Goal: Transaction & Acquisition: Purchase product/service

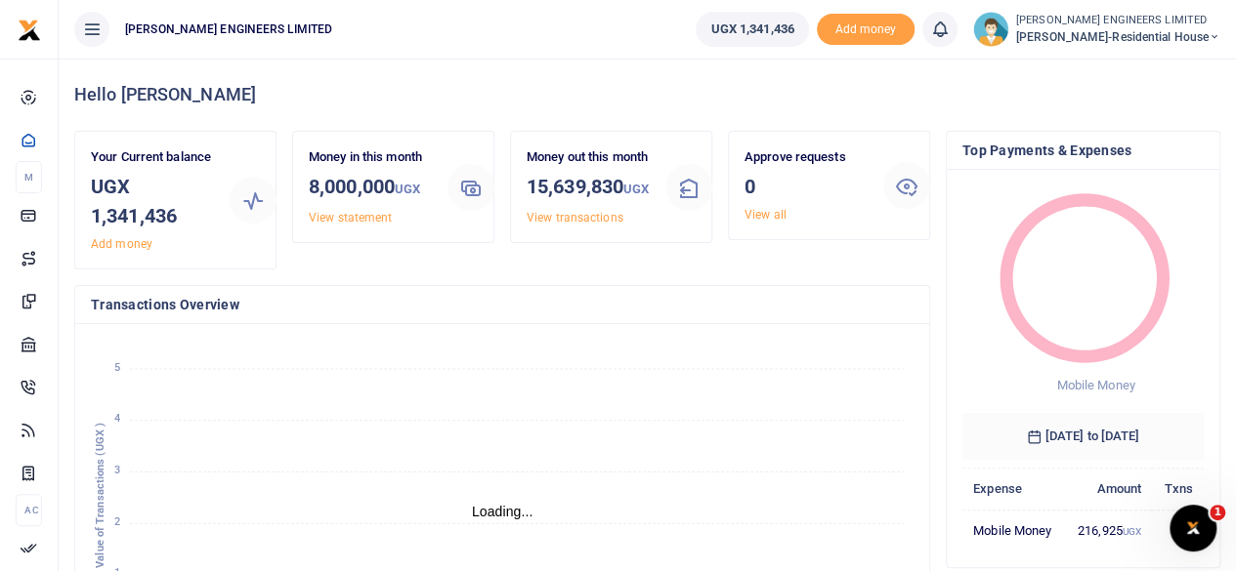
scroll to position [16, 16]
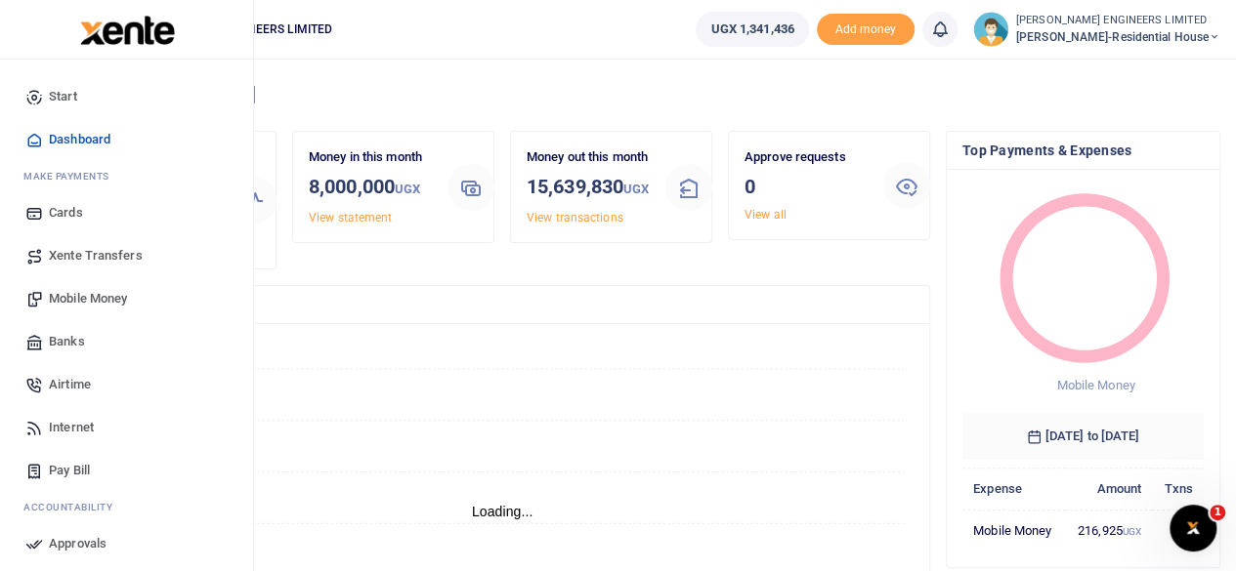
click at [82, 296] on span "Mobile Money" at bounding box center [88, 299] width 78 height 20
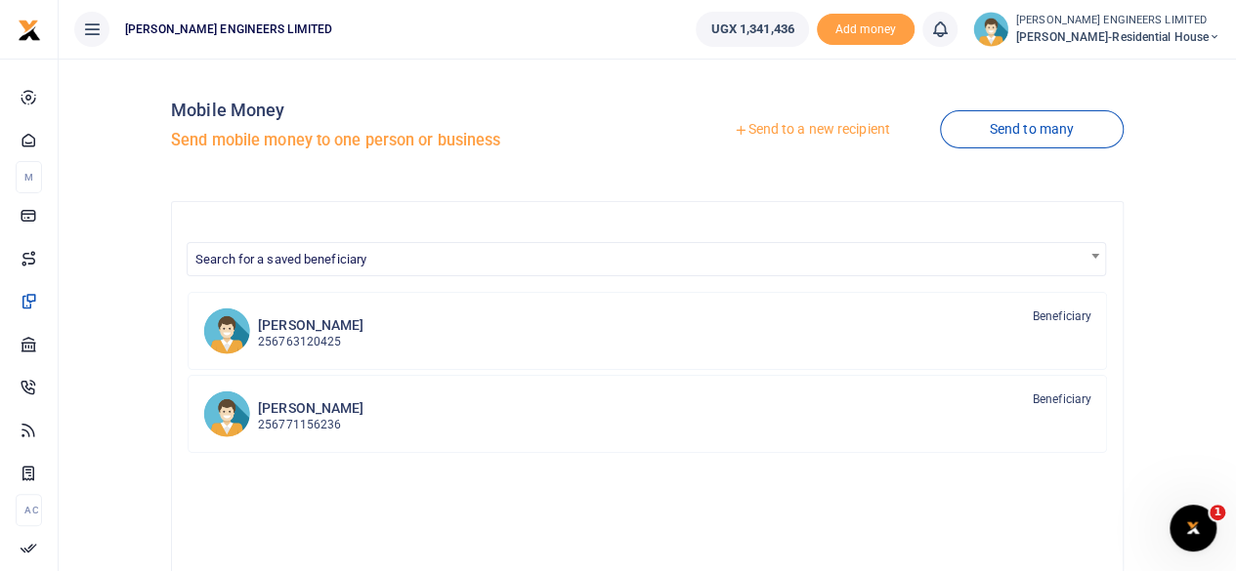
click at [778, 124] on link "Send to a new recipient" at bounding box center [811, 129] width 255 height 35
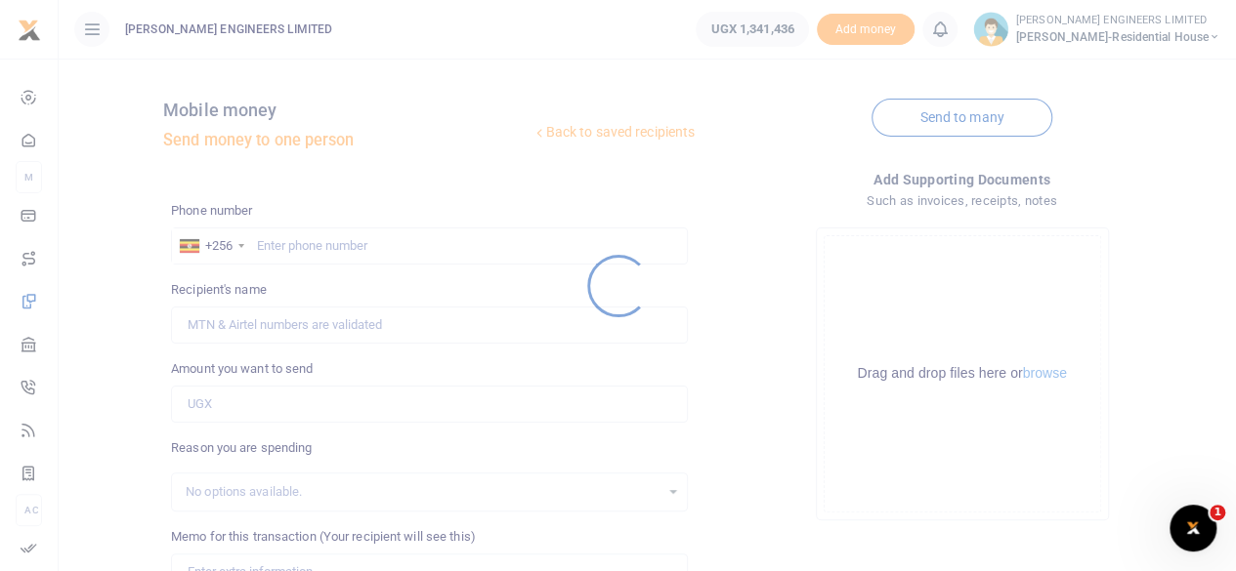
click at [305, 252] on div at bounding box center [618, 285] width 1236 height 571
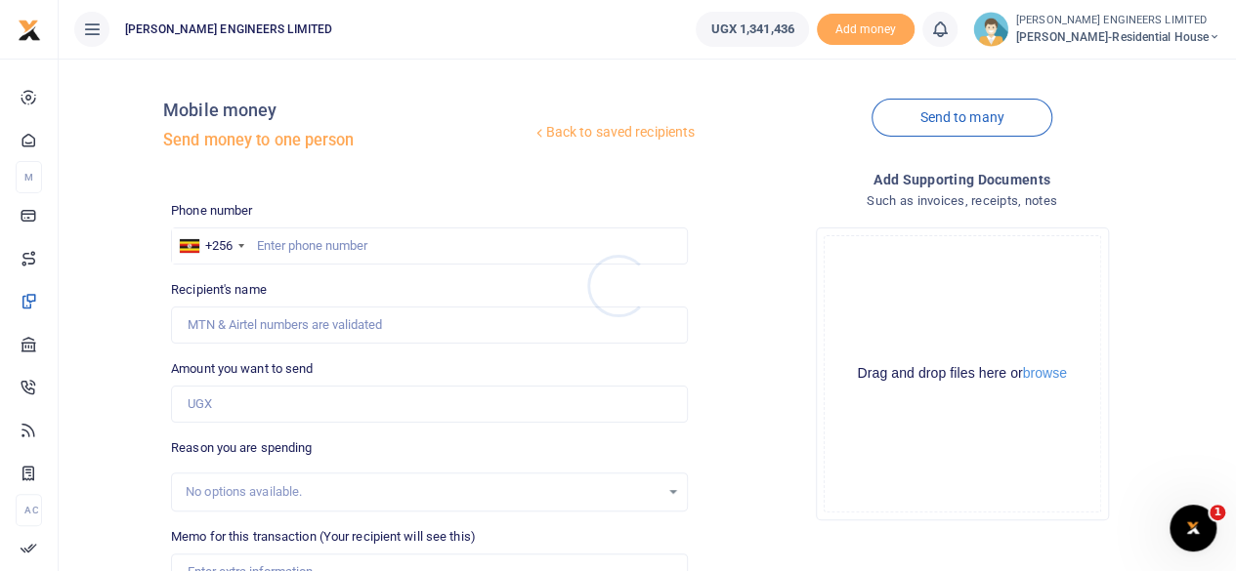
click at [291, 247] on div at bounding box center [618, 285] width 1236 height 571
click at [278, 250] on input "text" at bounding box center [429, 246] width 517 height 37
type input "771175960"
type input "Ronad Byamukama"
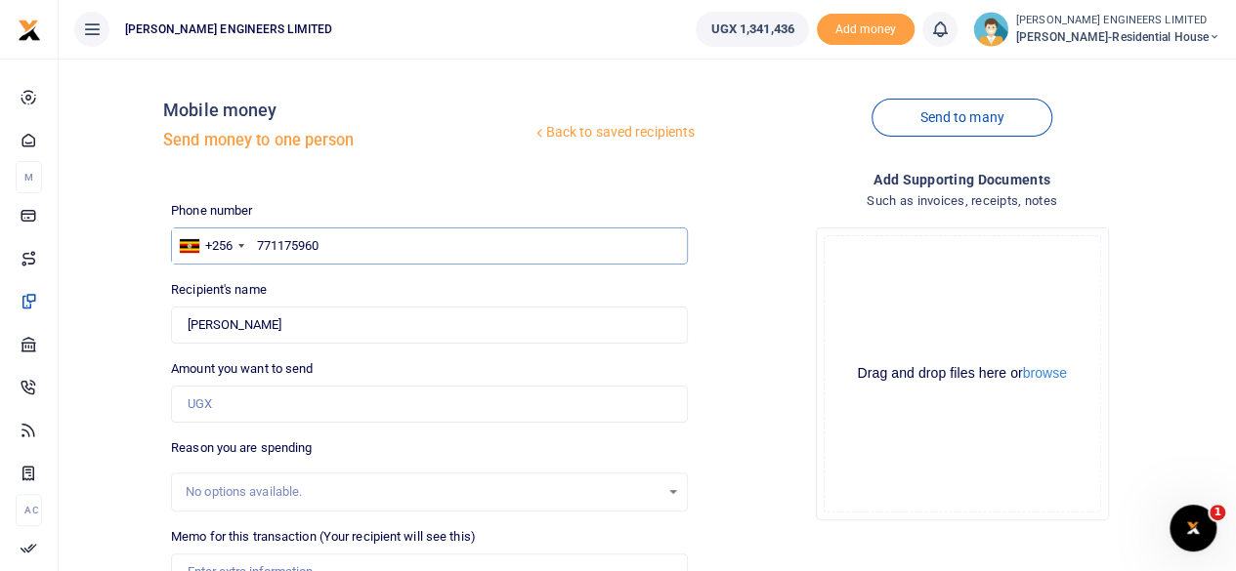
type input "771175960"
click at [215, 411] on input "Amount you want to send" at bounding box center [429, 404] width 517 height 37
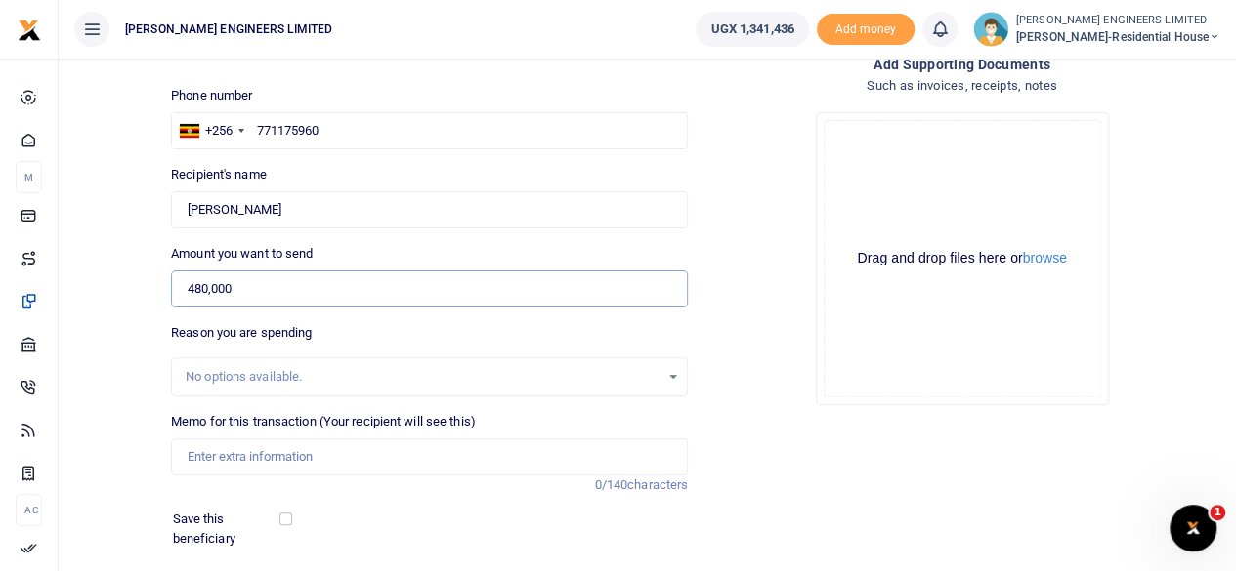
scroll to position [130, 0]
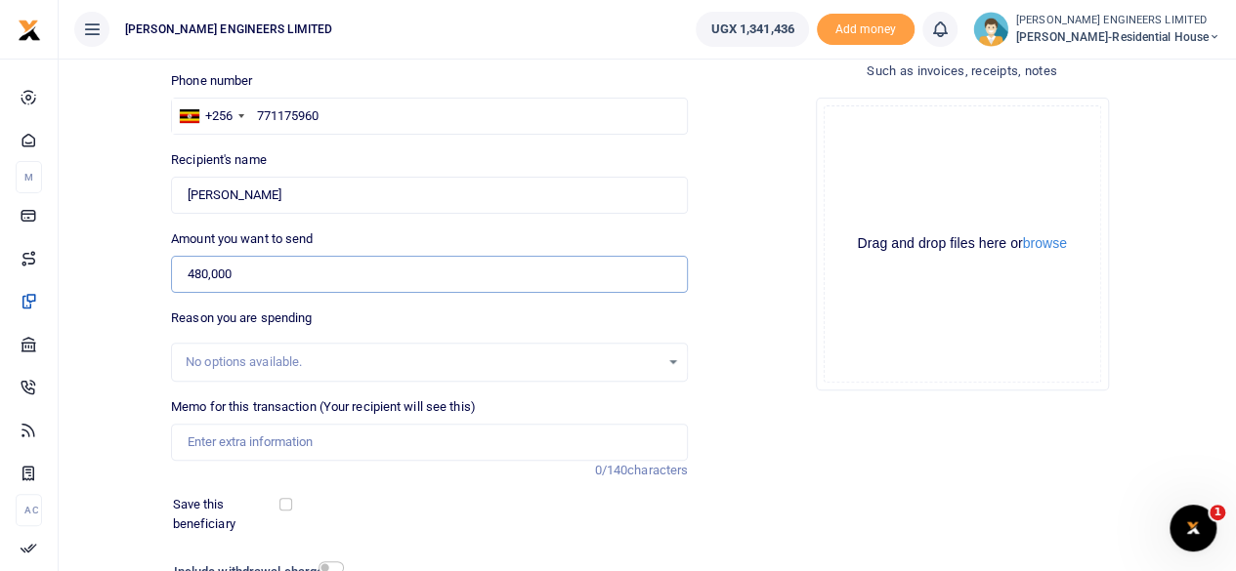
type input "480,000"
click at [207, 444] on input "Memo for this transaction (Your recipient will see this)" at bounding box center [429, 442] width 517 height 37
type input "s"
click at [196, 441] on input "2 trips of for" at bounding box center [429, 442] width 517 height 37
click at [308, 441] on input "2 forward trips of for" at bounding box center [429, 442] width 517 height 37
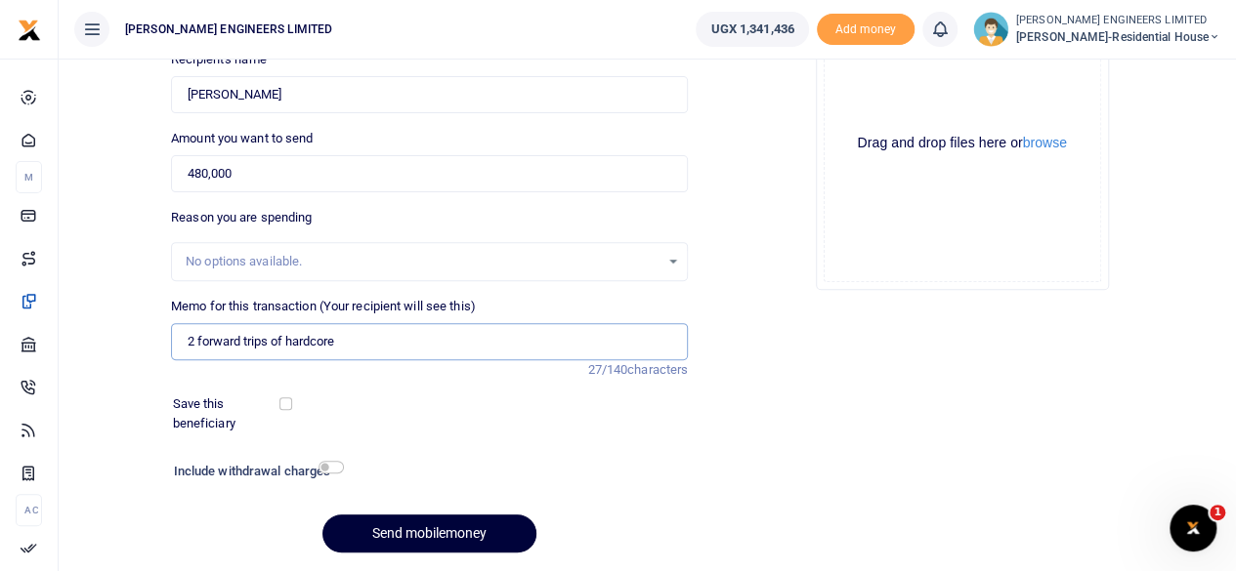
scroll to position [260, 0]
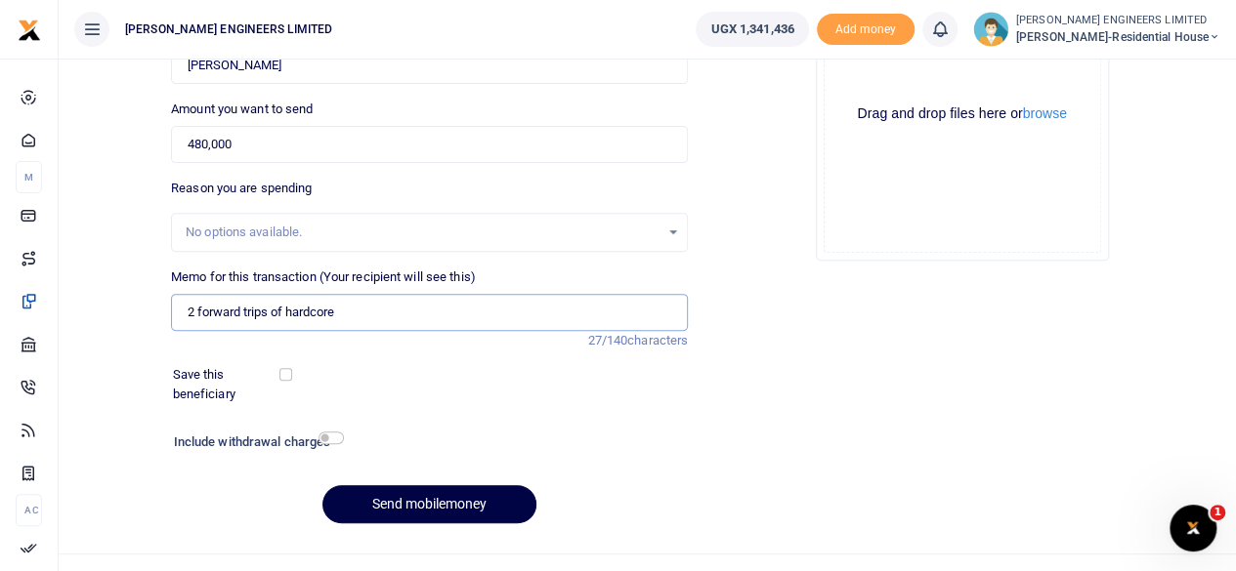
type input "2 forward trips of hardcore"
click at [335, 440] on input "checkbox" at bounding box center [330, 438] width 25 height 13
checkbox input "true"
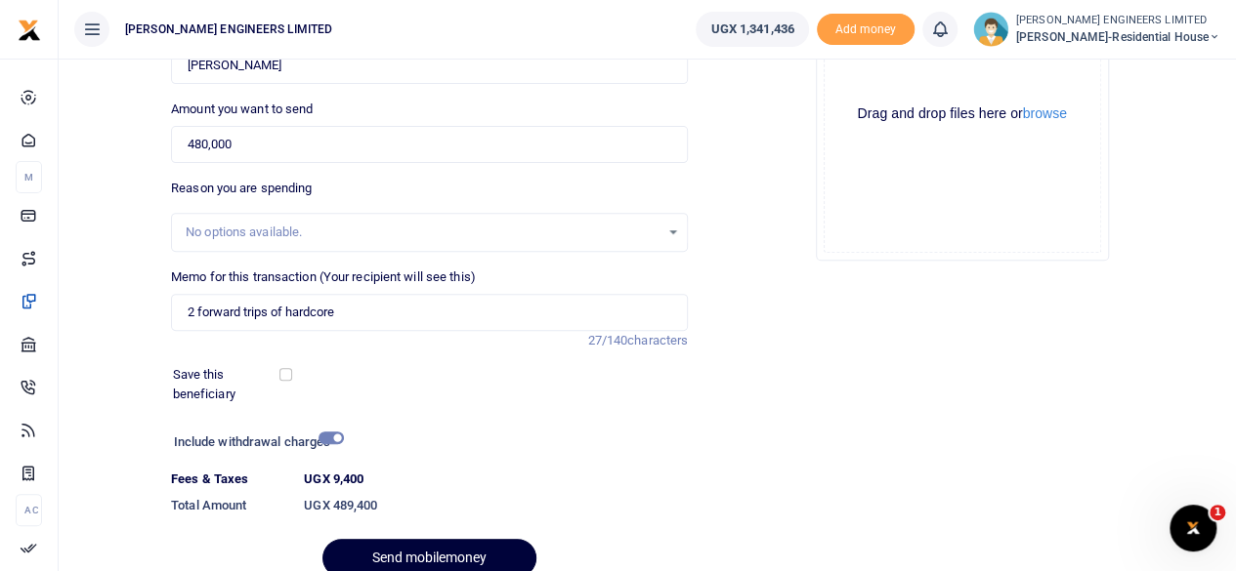
click at [443, 554] on button "Send mobilemoney" at bounding box center [429, 558] width 214 height 38
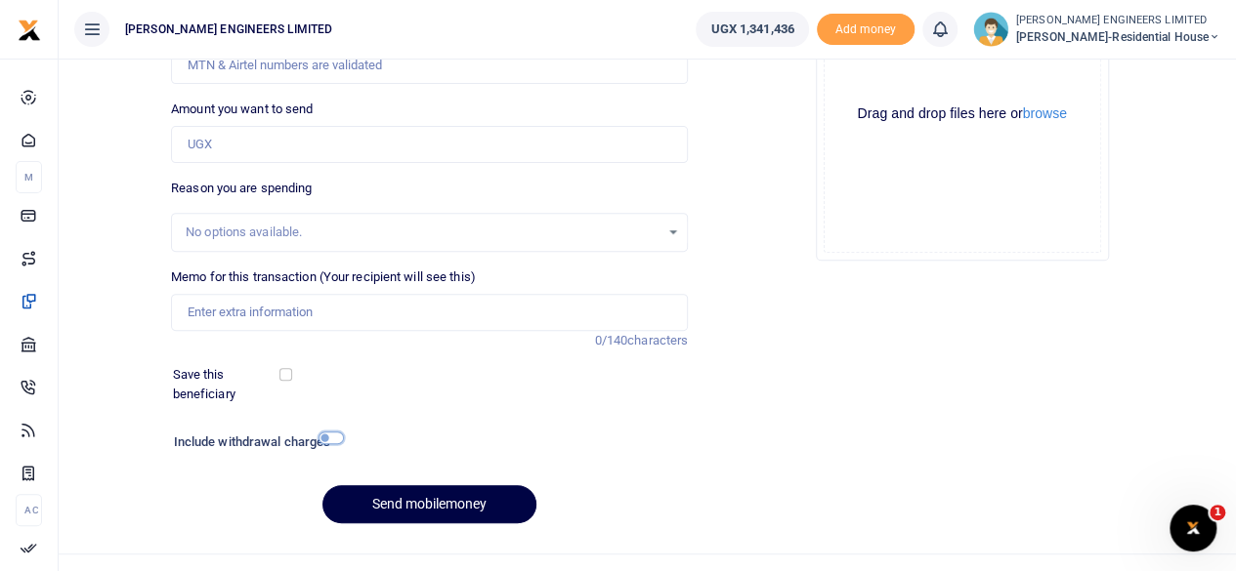
click at [337, 443] on input "checkbox" at bounding box center [330, 438] width 25 height 13
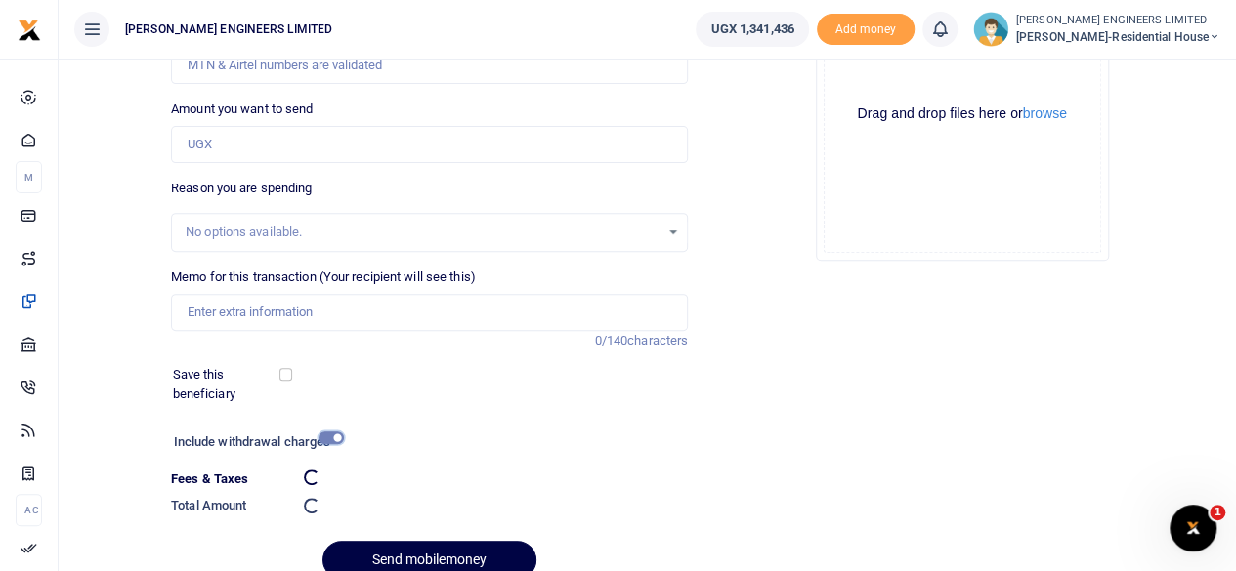
checkbox input "false"
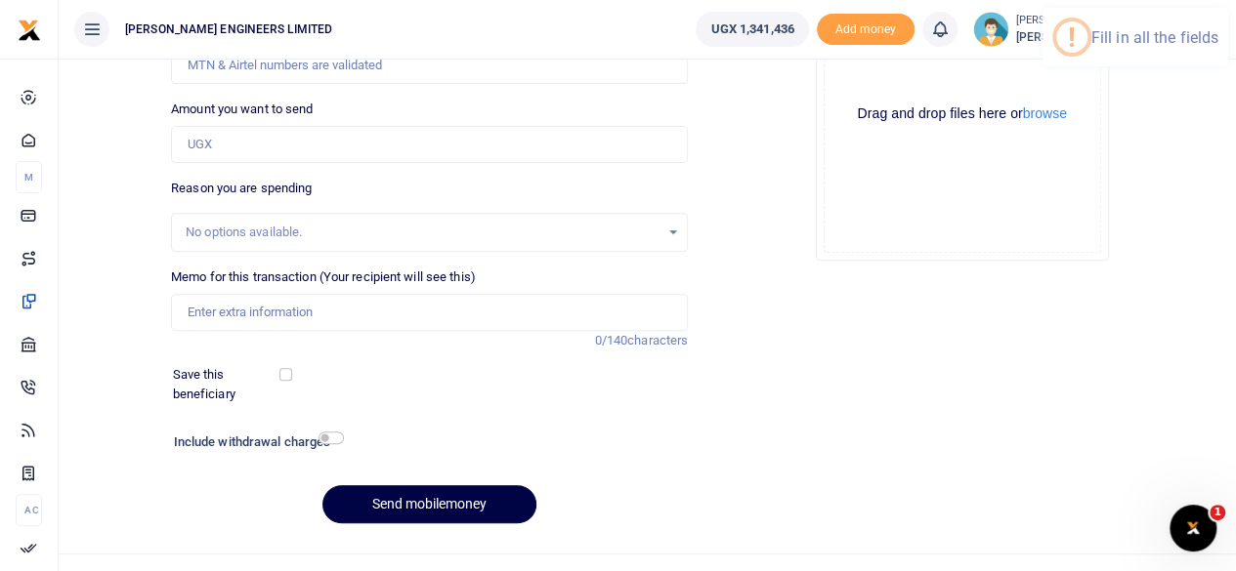
click at [949, 36] on icon at bounding box center [940, 29] width 20 height 21
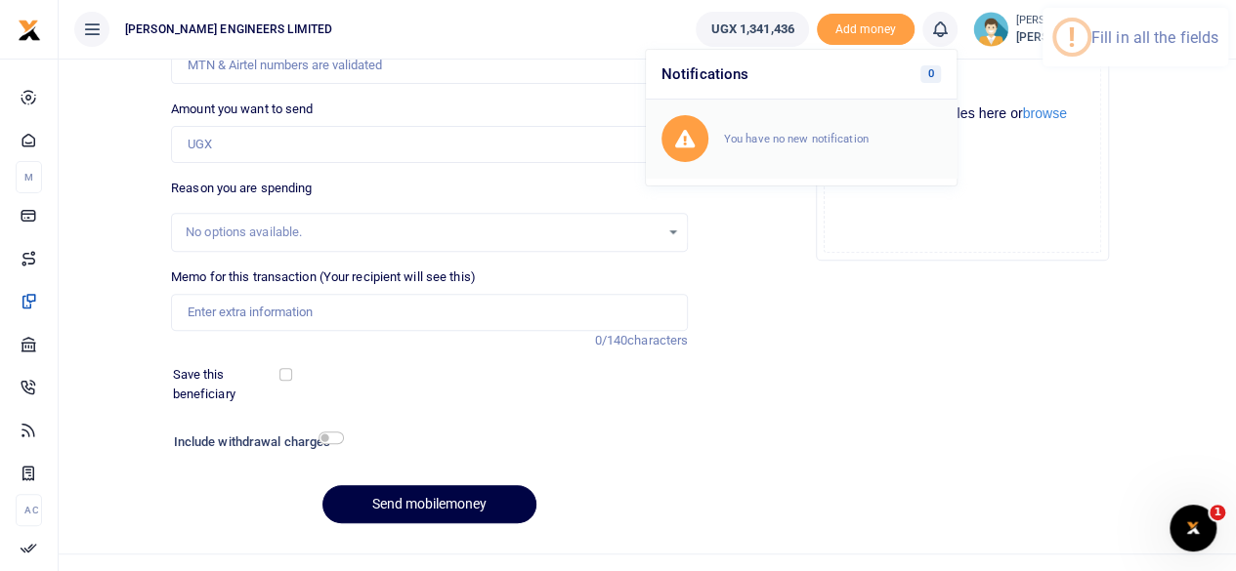
click at [789, 142] on small "You have no new notification" at bounding box center [796, 139] width 145 height 14
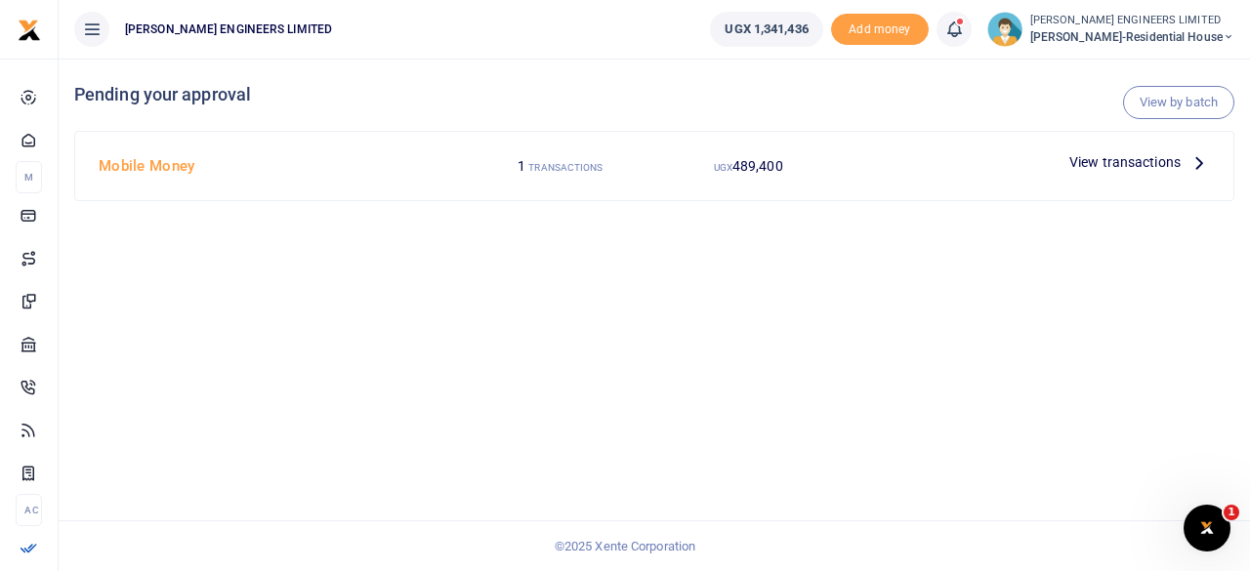
click at [1110, 163] on span "View transactions" at bounding box center [1125, 161] width 111 height 21
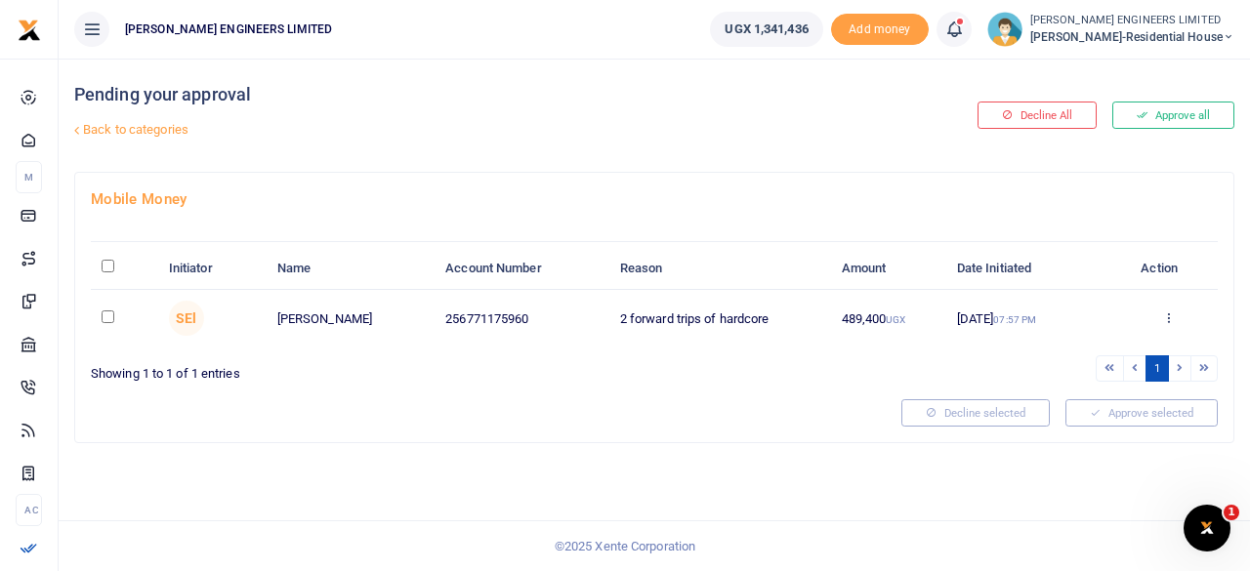
click at [107, 316] on input "checkbox" at bounding box center [108, 317] width 13 height 13
checkbox input "true"
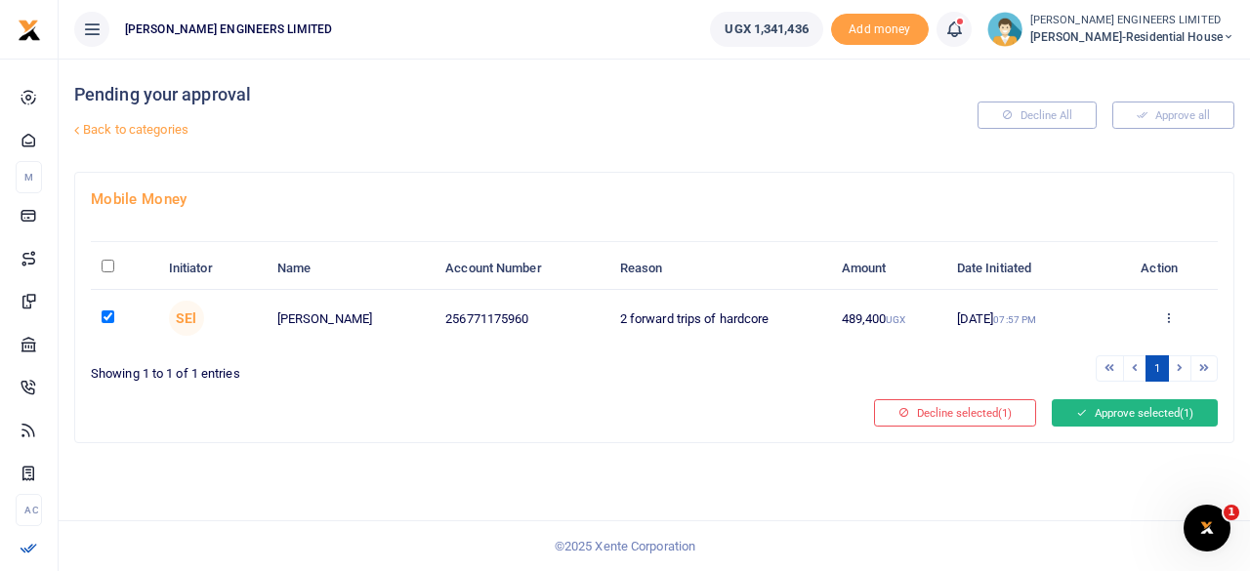
click at [1129, 404] on button "Approve selected (1)" at bounding box center [1135, 413] width 166 height 27
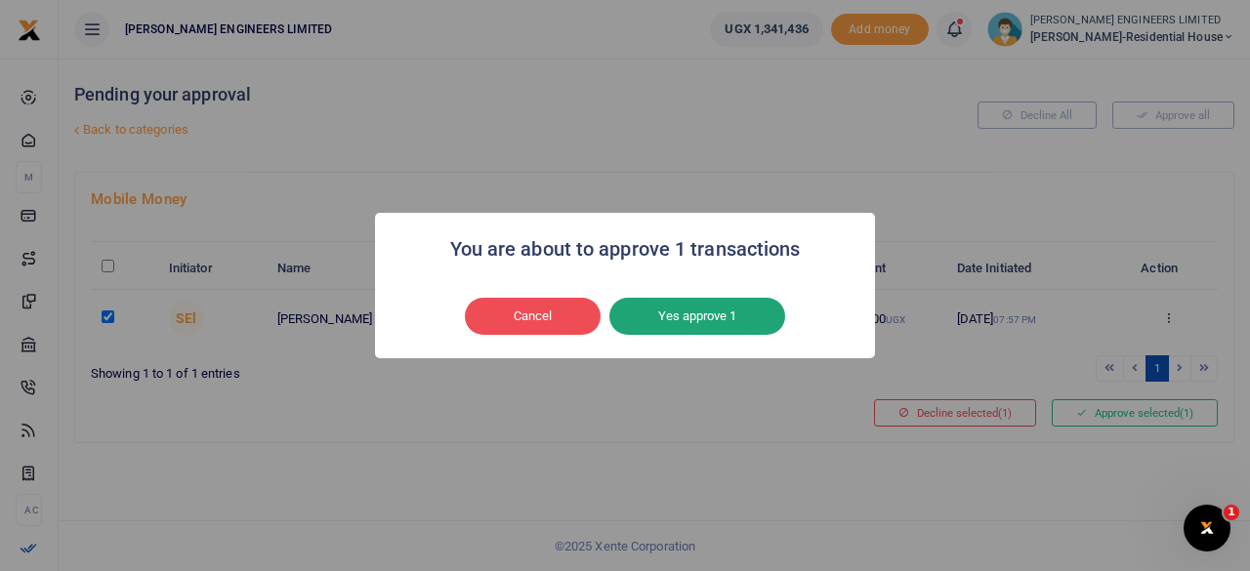
click at [725, 314] on button "Yes approve 1" at bounding box center [698, 316] width 176 height 37
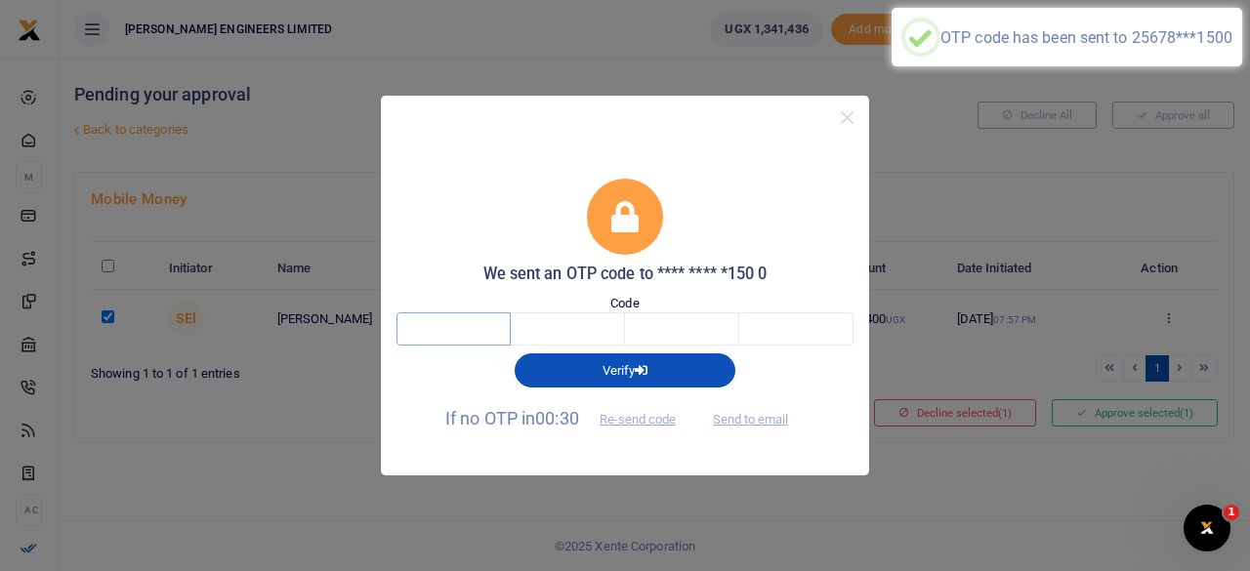
click at [465, 329] on input "text" at bounding box center [454, 329] width 114 height 33
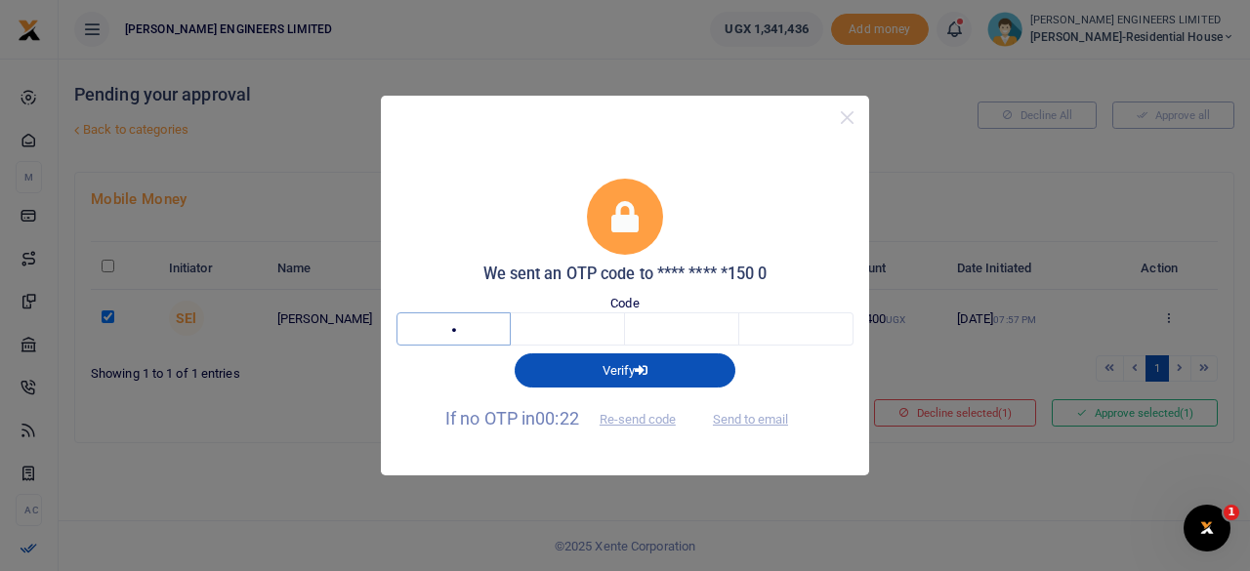
type input "6"
type input "3"
type input "0"
type input "4"
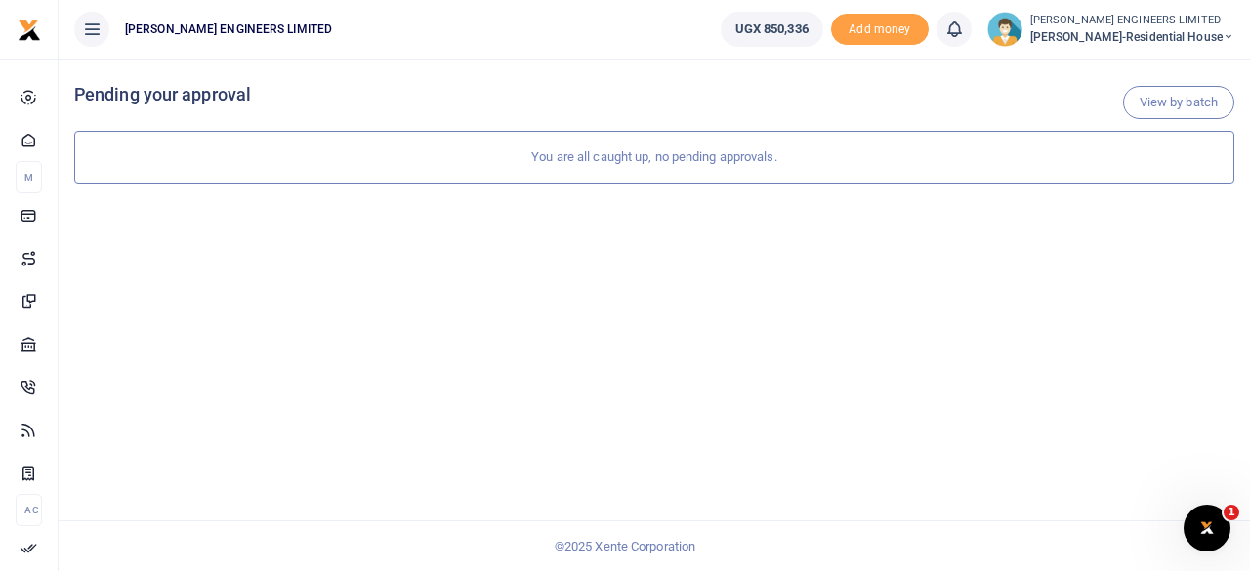
click at [964, 32] on icon at bounding box center [955, 29] width 20 height 21
click at [844, 144] on small "You have no new notification" at bounding box center [810, 139] width 145 height 14
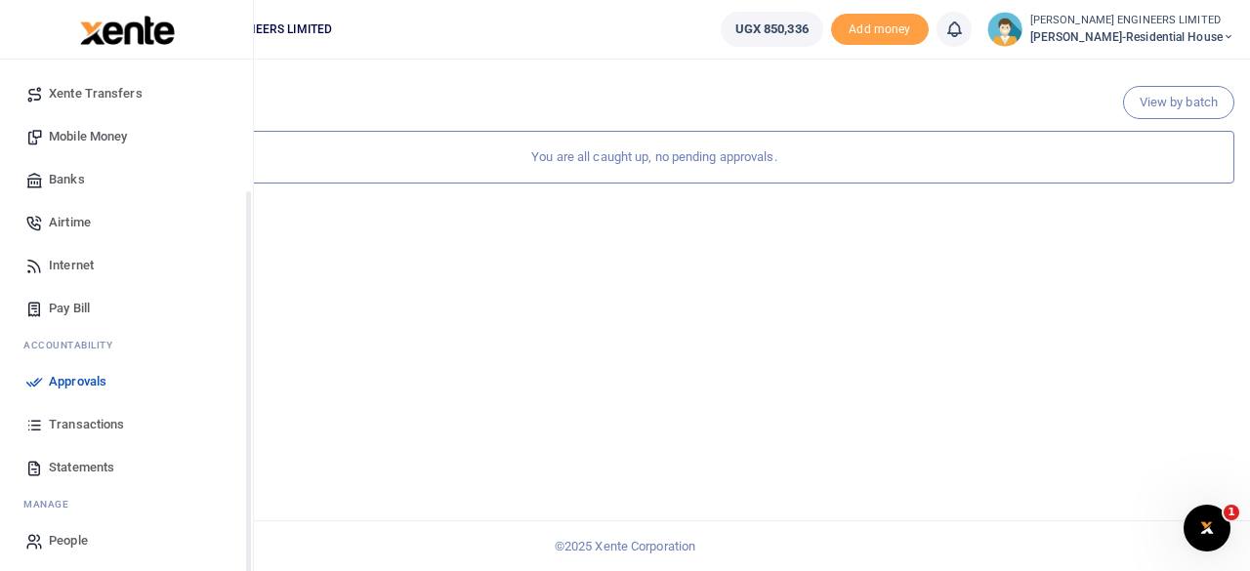
scroll to position [168, 0]
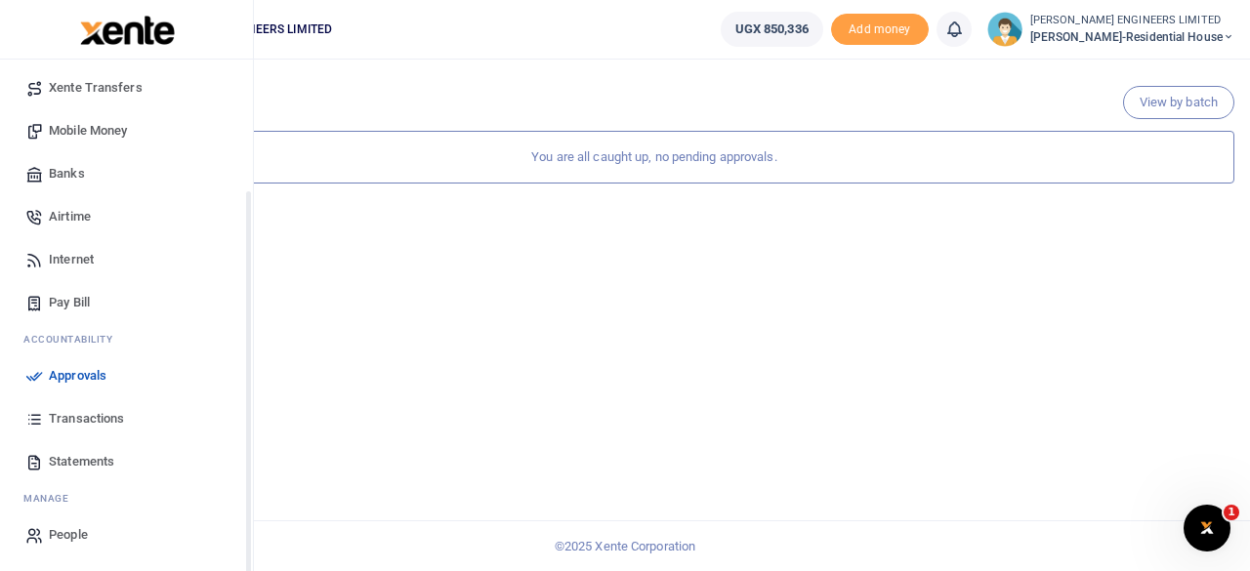
click at [80, 420] on span "Transactions" at bounding box center [86, 419] width 75 height 20
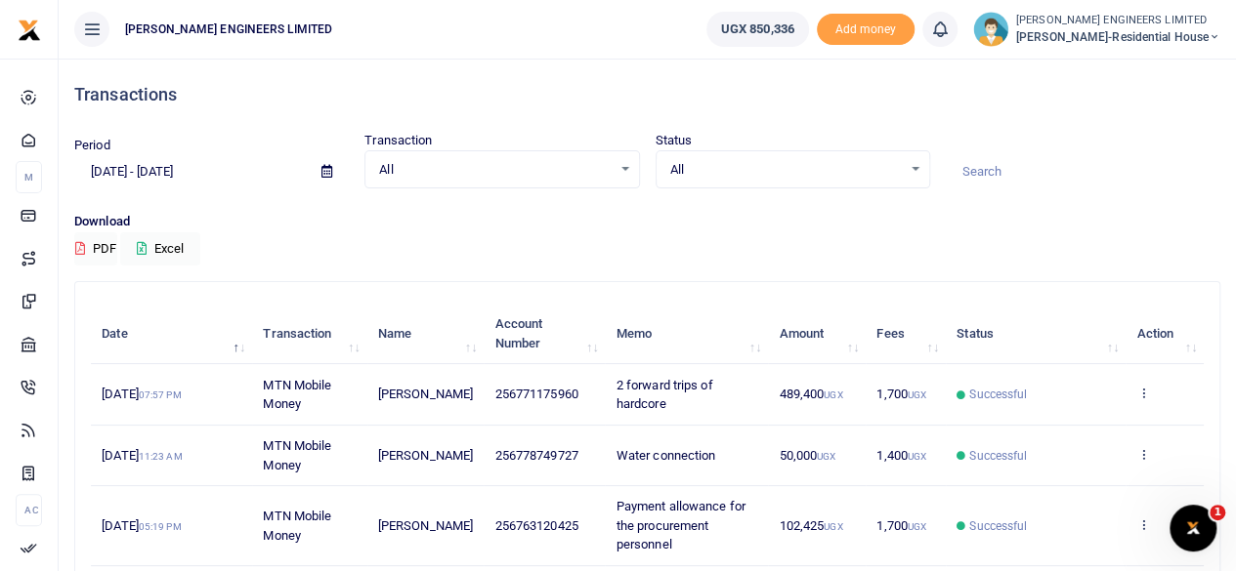
click at [1216, 38] on icon at bounding box center [1214, 37] width 12 height 14
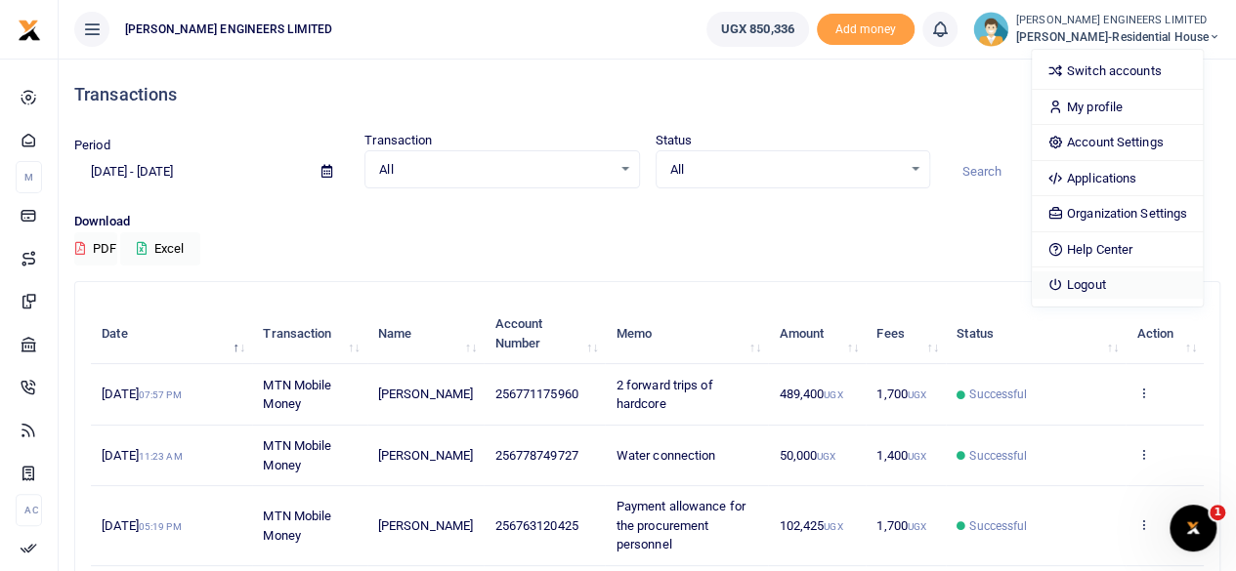
click at [1114, 286] on link "Logout" at bounding box center [1117, 285] width 171 height 27
